Goal: Transaction & Acquisition: Book appointment/travel/reservation

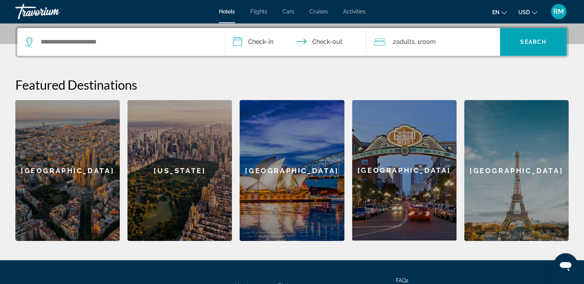
scroll to position [180, 0]
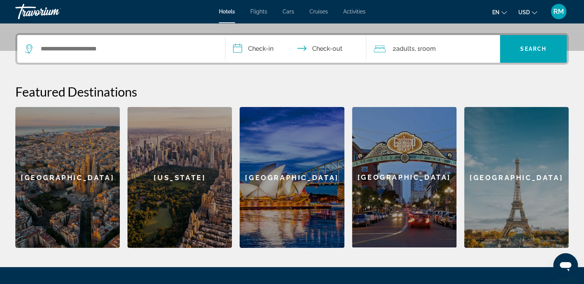
click at [297, 177] on div "[GEOGRAPHIC_DATA]" at bounding box center [292, 177] width 105 height 141
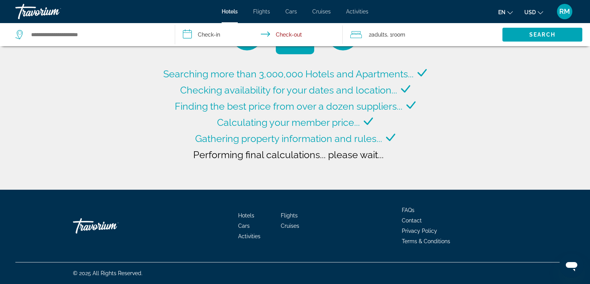
type input "**********"
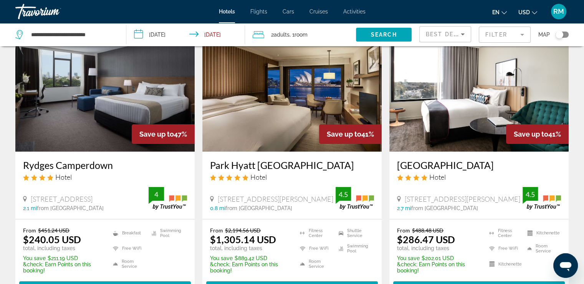
scroll to position [115, 0]
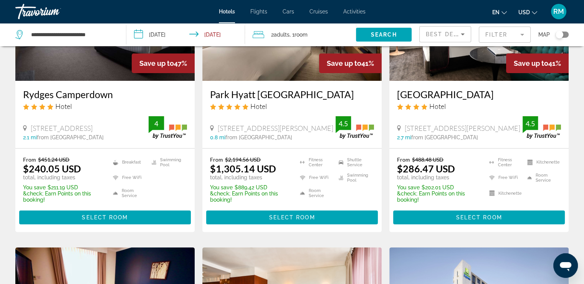
click at [75, 95] on h3 "Rydges Camperdown" at bounding box center [105, 94] width 164 height 12
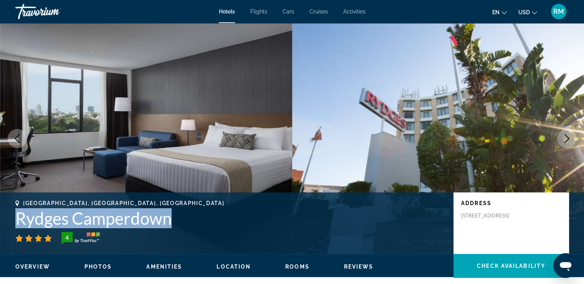
drag, startPoint x: 173, startPoint y: 218, endPoint x: 19, endPoint y: 219, distance: 153.3
click at [19, 219] on h1 "Rydges Camperdown" at bounding box center [230, 218] width 431 height 20
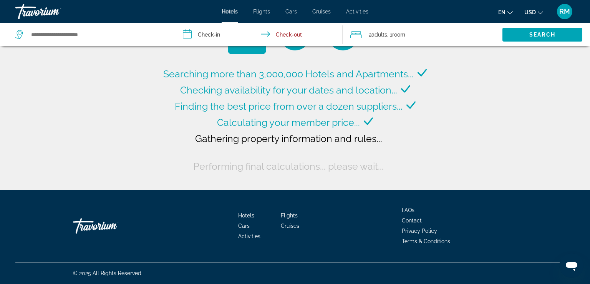
type input "**********"
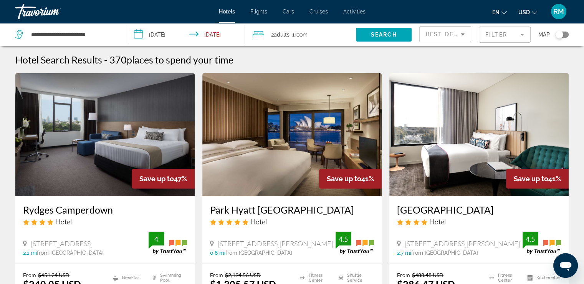
click at [61, 146] on img "Main content" at bounding box center [104, 134] width 179 height 123
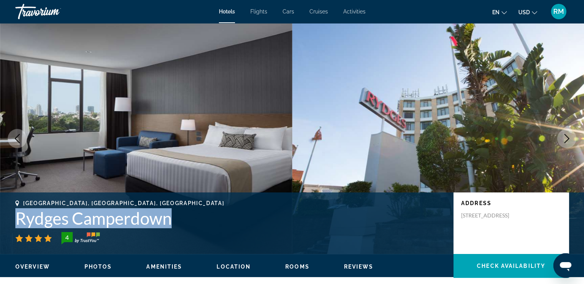
drag, startPoint x: 173, startPoint y: 221, endPoint x: 12, endPoint y: 221, distance: 161.7
click at [12, 221] on div "[GEOGRAPHIC_DATA], [GEOGRAPHIC_DATA], [GEOGRAPHIC_DATA] [GEOGRAPHIC_DATA] Campe…" at bounding box center [292, 223] width 584 height 46
copy h1 "Rydges Camperdown"
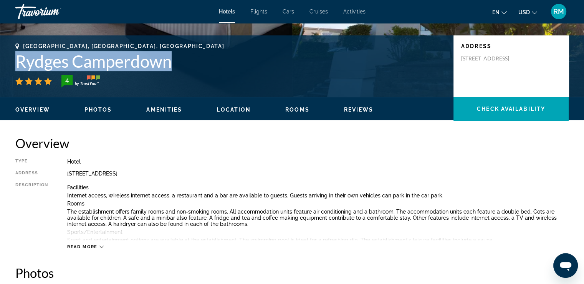
scroll to position [154, 0]
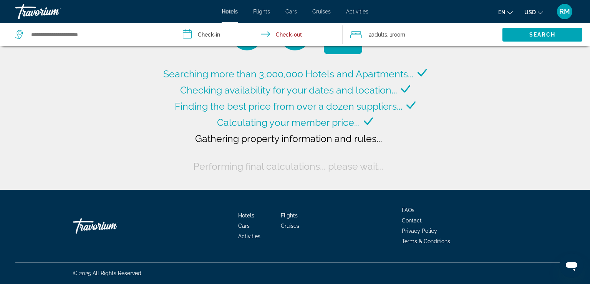
type input "**********"
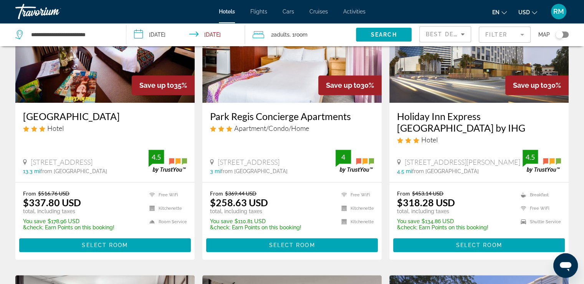
scroll to position [384, 0]
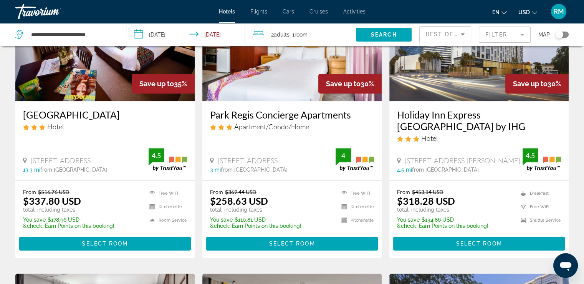
click at [425, 96] on img "Main content" at bounding box center [479, 39] width 179 height 123
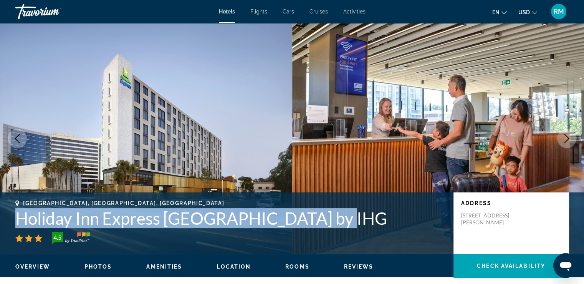
drag, startPoint x: 328, startPoint y: 216, endPoint x: 18, endPoint y: 216, distance: 310.0
click at [18, 216] on h1 "Holiday Inn Express [GEOGRAPHIC_DATA] by IHG" at bounding box center [230, 218] width 431 height 20
copy h1 "Holiday Inn Express [GEOGRAPHIC_DATA] by IHG"
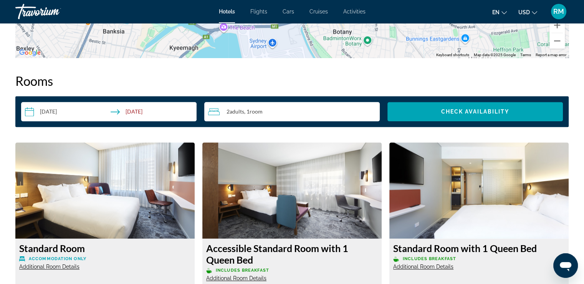
scroll to position [1037, 0]
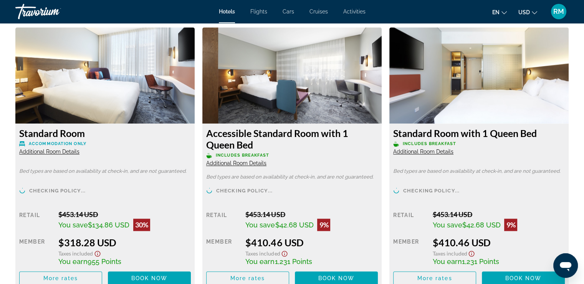
click at [45, 13] on div "Travorium" at bounding box center [53, 12] width 77 height 20
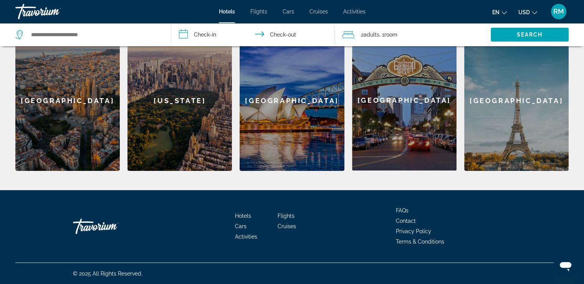
scroll to position [257, 0]
